Goal: Information Seeking & Learning: Learn about a topic

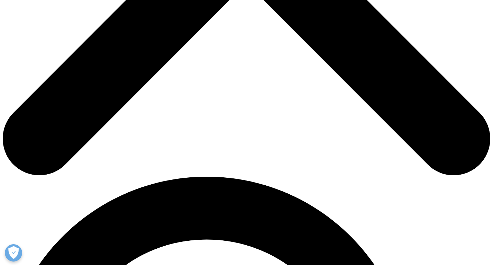
scroll to position [277, 0]
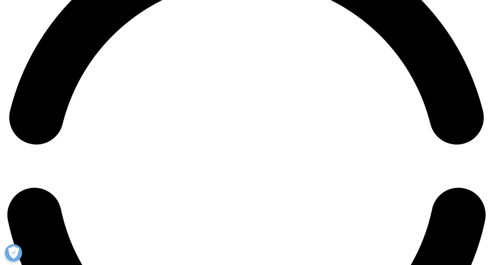
scroll to position [979, 0]
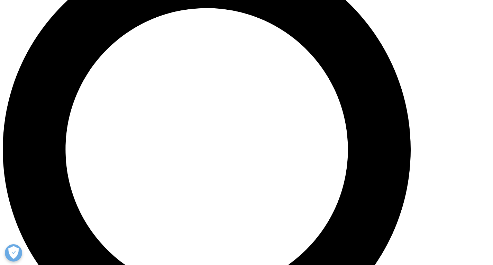
scroll to position [519, 0]
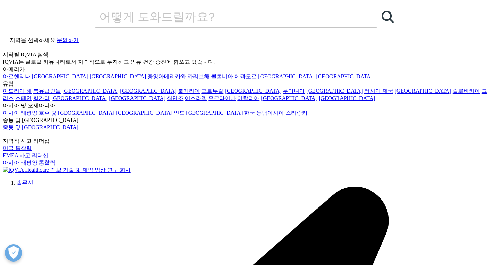
scroll to position [35, 0]
